Goal: Book appointment/travel/reservation

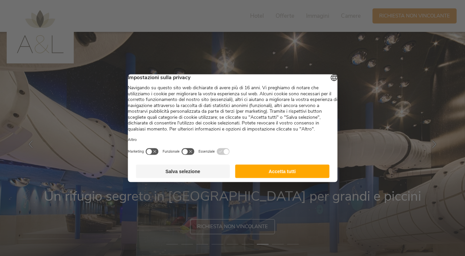
click at [207, 177] on button "Salva selezione" at bounding box center [183, 170] width 94 height 13
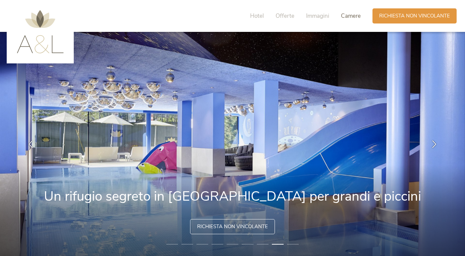
click at [355, 17] on span "Camere" at bounding box center [351, 16] width 20 height 8
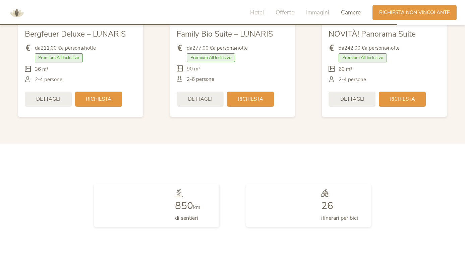
scroll to position [1677, 0]
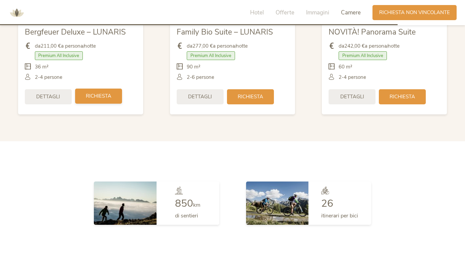
click at [97, 96] on span "Richiesta" at bounding box center [98, 96] width 25 height 7
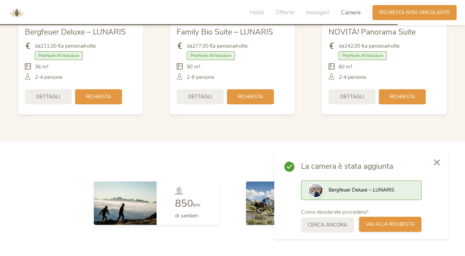
click at [375, 221] on span "Vai alla richiesta" at bounding box center [390, 224] width 49 height 7
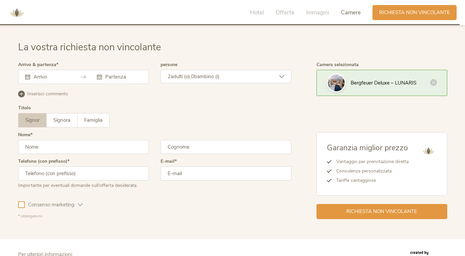
scroll to position [1940, 0]
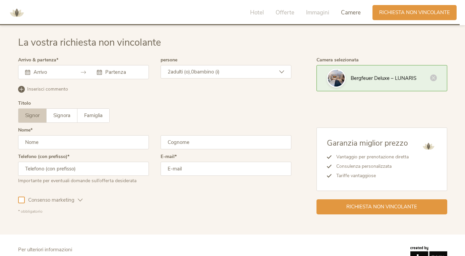
click at [64, 70] on div "Agosto 2025 Lun Mar Mer Gio Ven Sab Dom 28 29 30 31 1 2 3 4 5 6 7 8 9 10 11 12 …" at bounding box center [83, 72] width 131 height 14
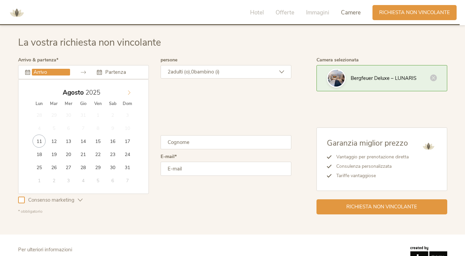
click at [127, 91] on icon at bounding box center [129, 92] width 5 height 5
type input "19.10.2025"
type input "22.10.2025"
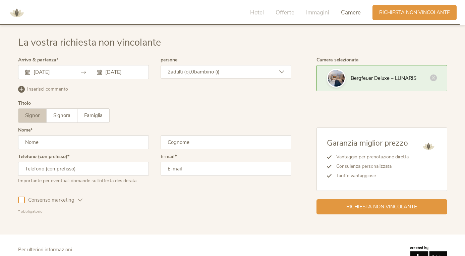
click at [216, 73] on div "2 adulti (o), 0 bambino (i)" at bounding box center [226, 71] width 131 height 13
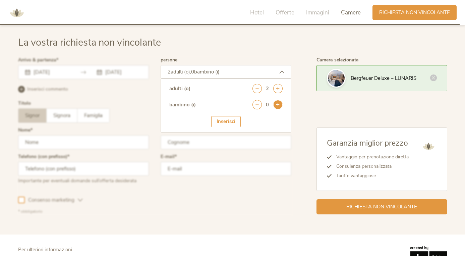
click at [278, 103] on icon at bounding box center [277, 104] width 9 height 9
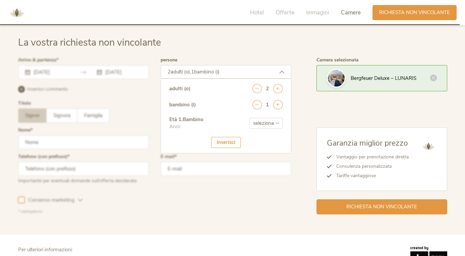
click at [268, 116] on div "Età 1 . Bambino Anni seleziona 0 1 2 3 4 5 6 7 8 9 10 11 12 13 14 15 16 17" at bounding box center [225, 126] width 113 height 21
select select "4"
click at [222, 139] on div "Inserisci" at bounding box center [226, 142] width 30 height 11
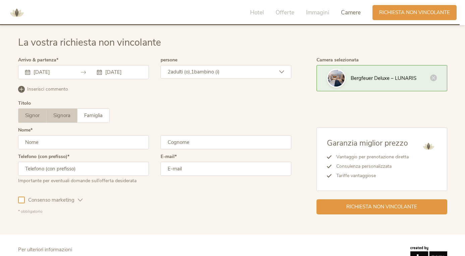
click at [62, 112] on span "Signora" at bounding box center [61, 115] width 17 height 7
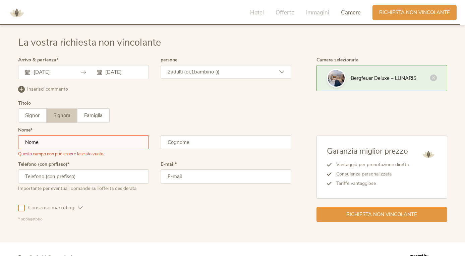
click at [56, 139] on input "text" at bounding box center [83, 142] width 131 height 14
type input "Marica"
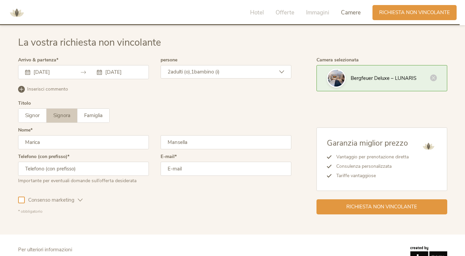
type input "Mansella"
type input "3465796032"
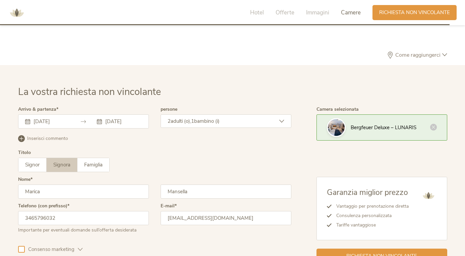
scroll to position [1889, 0]
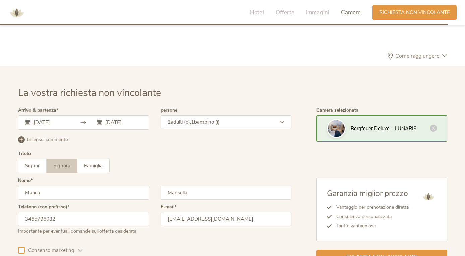
type input "marica.mansella@gmail.com"
click at [255, 117] on div "2 adulti (o), 1 bambino (i)" at bounding box center [226, 121] width 131 height 13
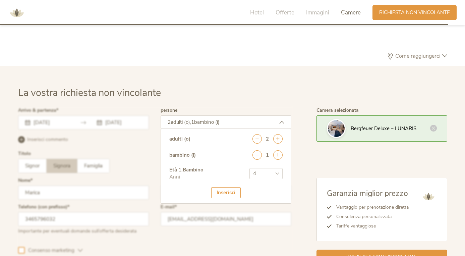
click at [306, 159] on div "Camera selezionata Bergfeuer Deluxe – LUNARIS Garanzia miglior prezzo Vantaggio…" at bounding box center [370, 186] width 156 height 156
click at [306, 90] on h2 "La vostra richiesta non vincolante" at bounding box center [232, 93] width 429 height 14
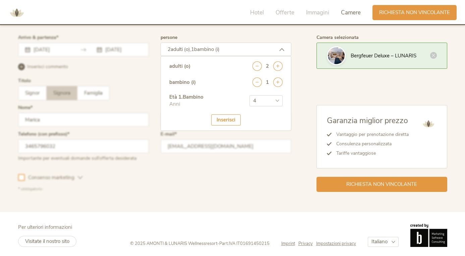
scroll to position [1962, 0]
click at [283, 45] on div "2 adulti (o), 1 bambino (i)" at bounding box center [226, 49] width 131 height 13
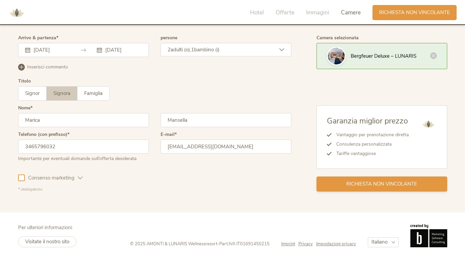
click at [355, 176] on div "Richiesta non vincolante" at bounding box center [382, 183] width 131 height 15
